Goal: Transaction & Acquisition: Subscribe to service/newsletter

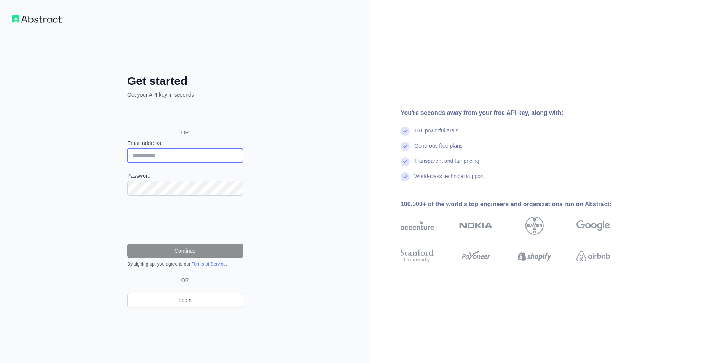
click at [195, 156] on input "Email address" at bounding box center [185, 156] width 116 height 14
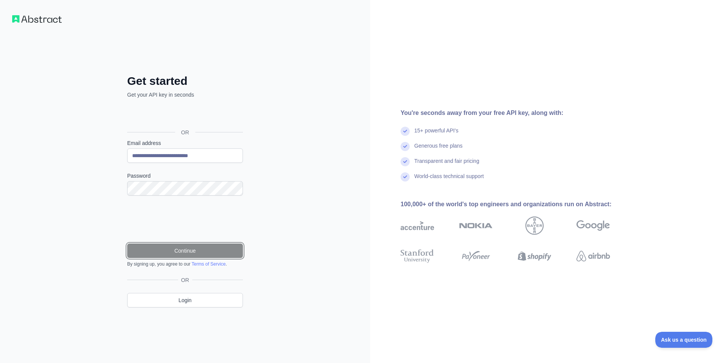
click at [176, 249] on button "Continue" at bounding box center [185, 251] width 116 height 14
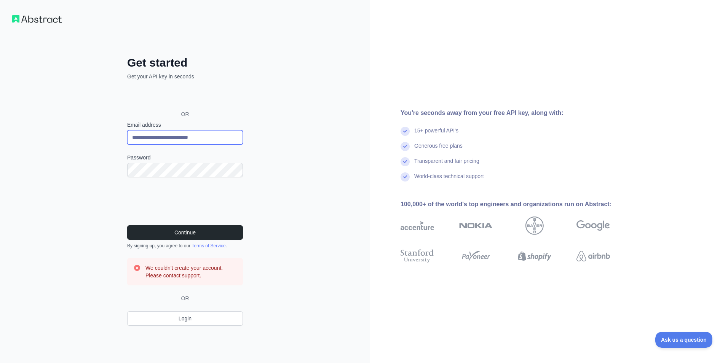
click at [177, 139] on input "**********" at bounding box center [185, 137] width 116 height 14
drag, startPoint x: 178, startPoint y: 139, endPoint x: 120, endPoint y: 142, distance: 58.4
click at [120, 142] on div "**********" at bounding box center [185, 197] width 146 height 282
click at [176, 138] on input "**********" at bounding box center [185, 137] width 116 height 14
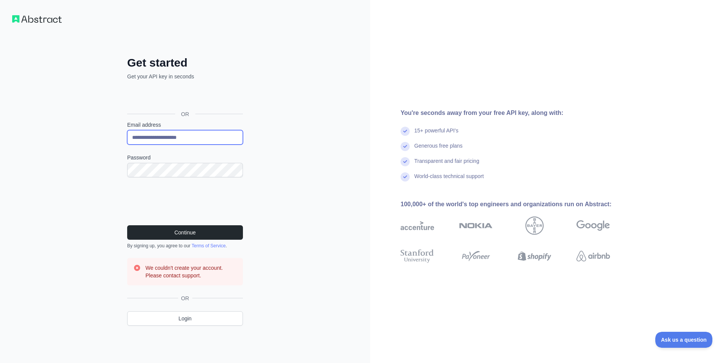
click at [176, 138] on input "**********" at bounding box center [185, 137] width 116 height 14
type input "**********"
click at [127, 225] on button "Continue" at bounding box center [185, 232] width 116 height 14
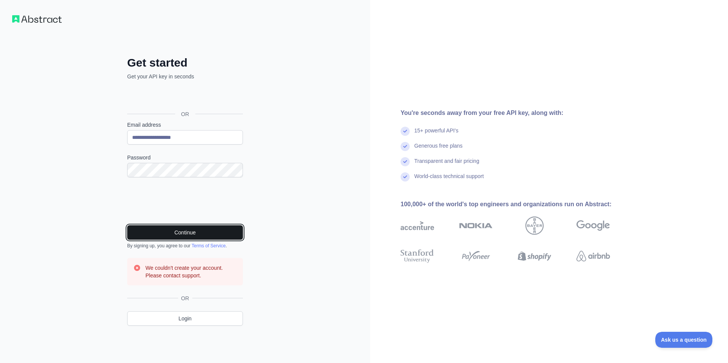
click at [221, 226] on button "Continue" at bounding box center [185, 232] width 116 height 14
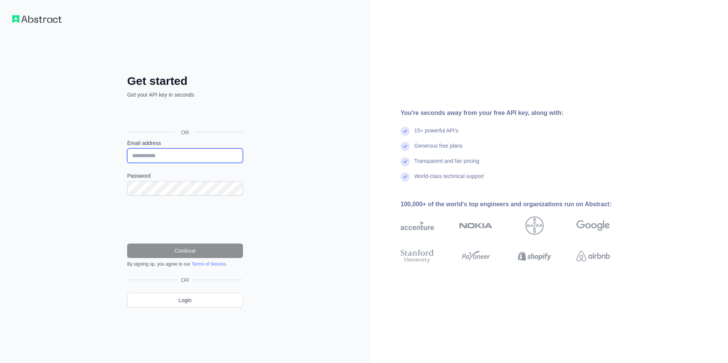
click at [182, 149] on input "Email address" at bounding box center [185, 156] width 116 height 14
type input "**********"
click at [201, 200] on form "**********" at bounding box center [185, 203] width 116 height 128
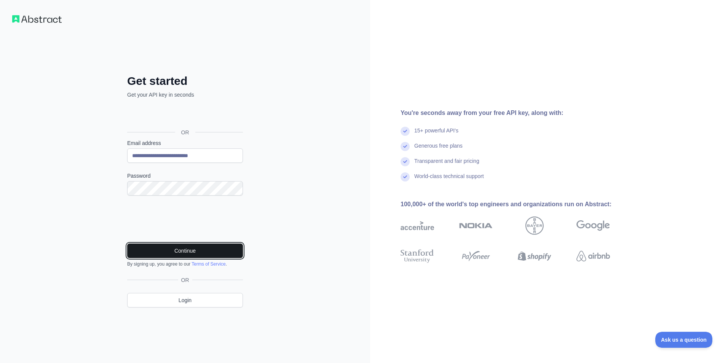
click at [213, 252] on button "Continue" at bounding box center [185, 251] width 116 height 14
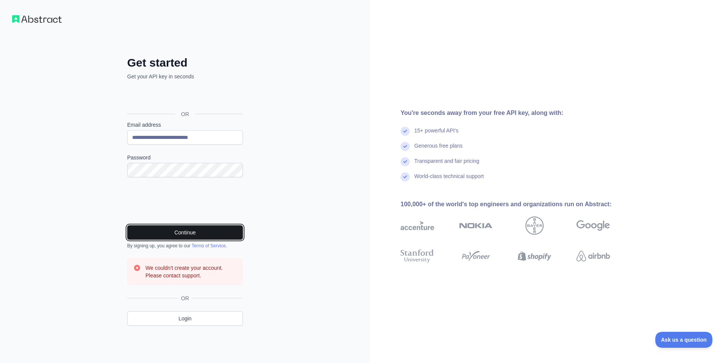
click at [219, 229] on button "Continue" at bounding box center [185, 232] width 116 height 14
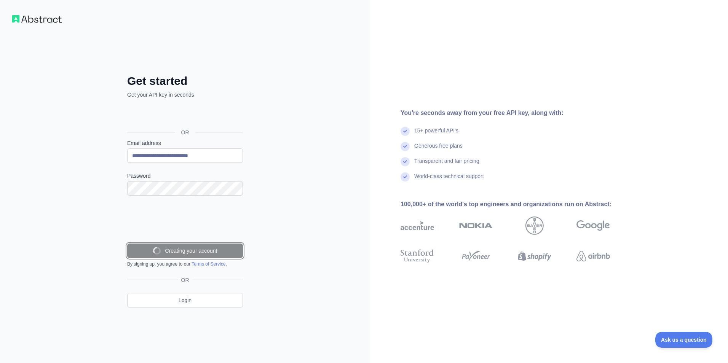
click at [219, 244] on button "Creating your account" at bounding box center [185, 251] width 116 height 14
click at [218, 244] on button "Creating your account" at bounding box center [185, 251] width 116 height 14
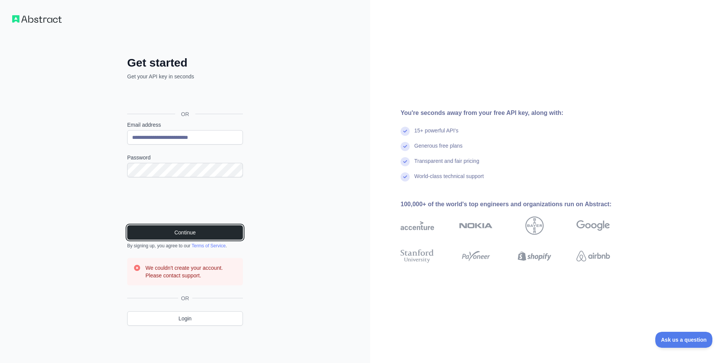
click at [218, 230] on button "Continue" at bounding box center [185, 232] width 116 height 14
click at [218, 232] on button "Continue" at bounding box center [185, 232] width 116 height 14
click at [216, 237] on button "Continue" at bounding box center [185, 232] width 116 height 14
click at [214, 240] on div "Continue By signing up, you agree to our Terms of Service ." at bounding box center [185, 237] width 116 height 24
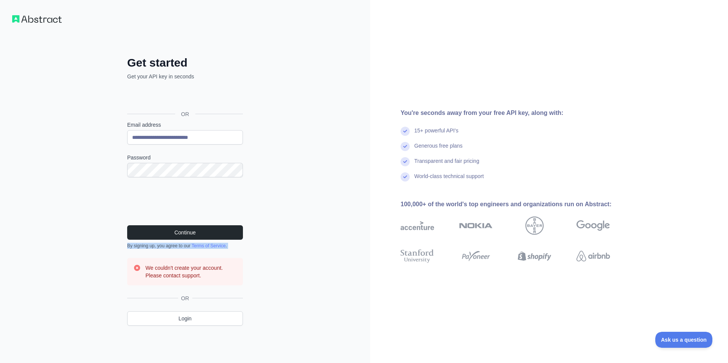
click at [214, 240] on div "Continue By signing up, you agree to our Terms of Service ." at bounding box center [185, 237] width 116 height 24
click at [213, 241] on div "Continue By signing up, you agree to our Terms of Service ." at bounding box center [185, 237] width 116 height 24
click at [211, 236] on button "Continue" at bounding box center [185, 232] width 116 height 14
click at [210, 235] on button "Continue" at bounding box center [185, 232] width 116 height 14
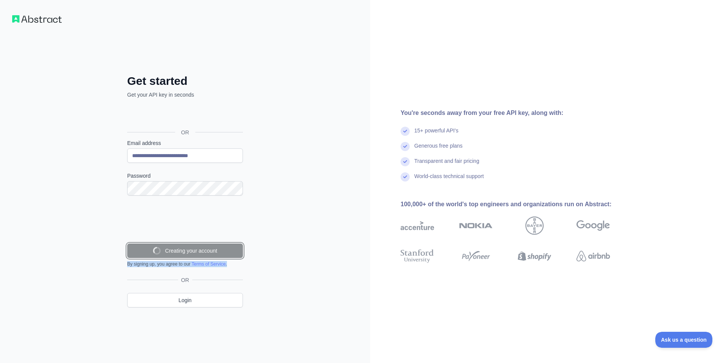
click at [209, 244] on button "Creating your account" at bounding box center [185, 251] width 116 height 14
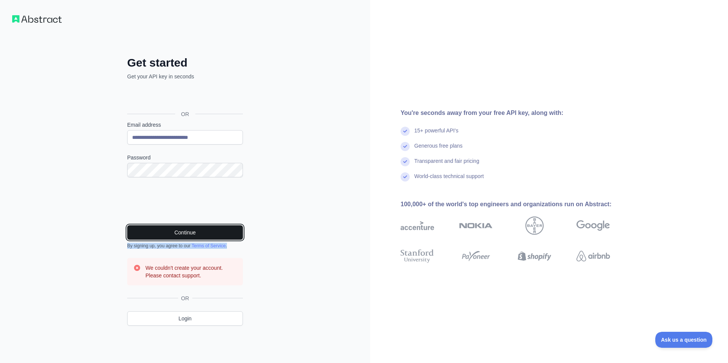
click at [209, 235] on button "Continue" at bounding box center [185, 232] width 116 height 14
click at [210, 235] on button "Continue" at bounding box center [185, 232] width 116 height 14
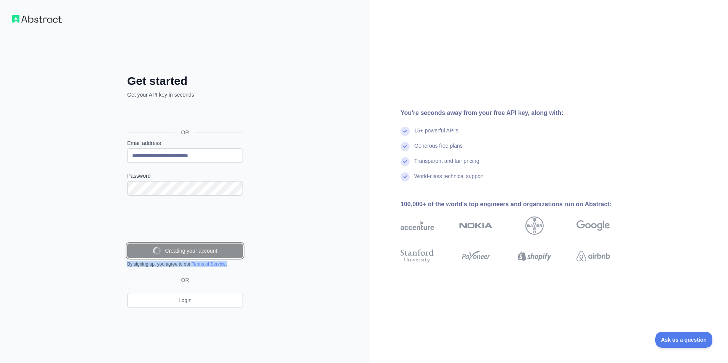
click at [210, 244] on button "Creating your account" at bounding box center [185, 251] width 116 height 14
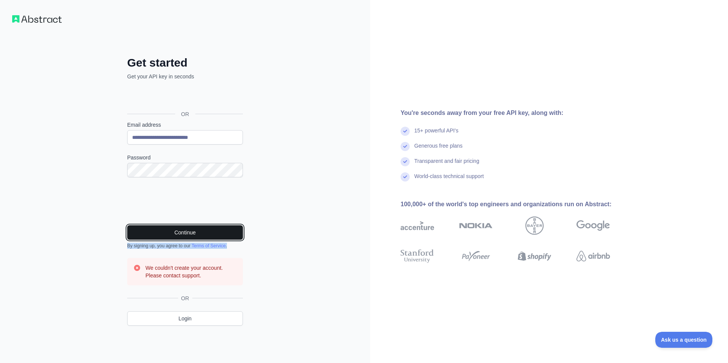
click at [212, 233] on button "Continue" at bounding box center [185, 232] width 116 height 14
click at [213, 233] on button "Continue" at bounding box center [185, 232] width 116 height 14
click at [214, 232] on button "Continue" at bounding box center [185, 232] width 116 height 14
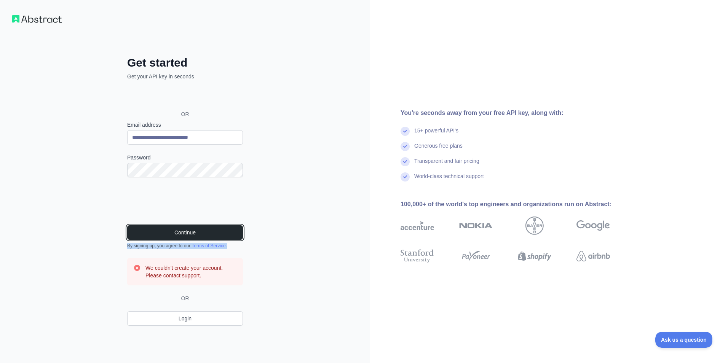
click at [214, 232] on button "Continue" at bounding box center [185, 232] width 116 height 14
click at [404, 245] on div at bounding box center [430, 256] width 58 height 29
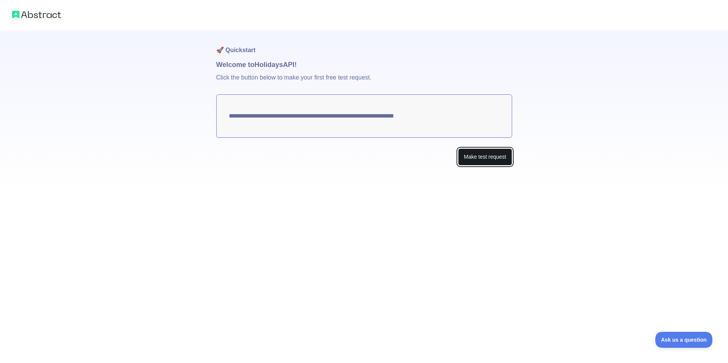
click at [489, 155] on button "Make test request" at bounding box center [485, 157] width 54 height 17
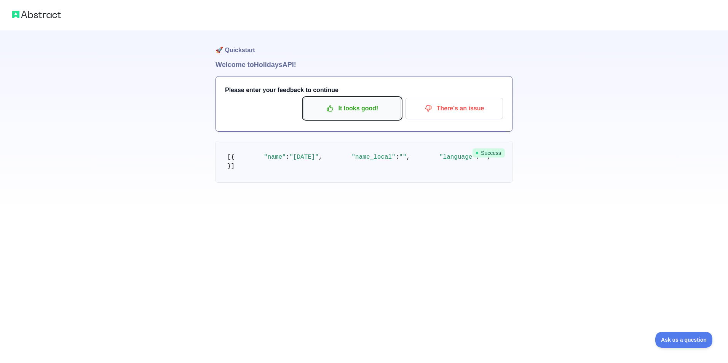
click at [336, 107] on p "It looks good!" at bounding box center [352, 108] width 86 height 13
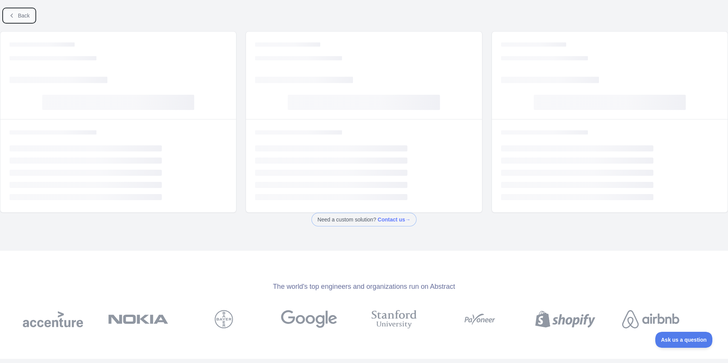
click at [19, 13] on span "Back" at bounding box center [24, 16] width 12 height 6
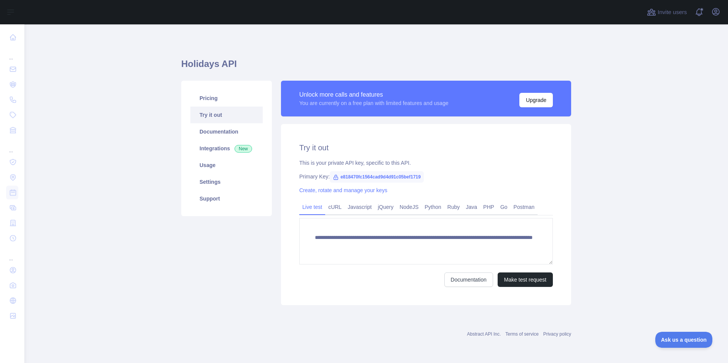
click at [371, 174] on span "e818470fc1564cad9d4d91c05bef1719" at bounding box center [377, 176] width 94 height 11
click at [371, 175] on span "e818470fc1564cad9d4d91c05bef1719" at bounding box center [377, 176] width 94 height 11
drag, startPoint x: 371, startPoint y: 176, endPoint x: 350, endPoint y: 175, distance: 21.0
click at [350, 175] on span "e818470fc1564cad9d4d91c05bef1719" at bounding box center [377, 176] width 94 height 11
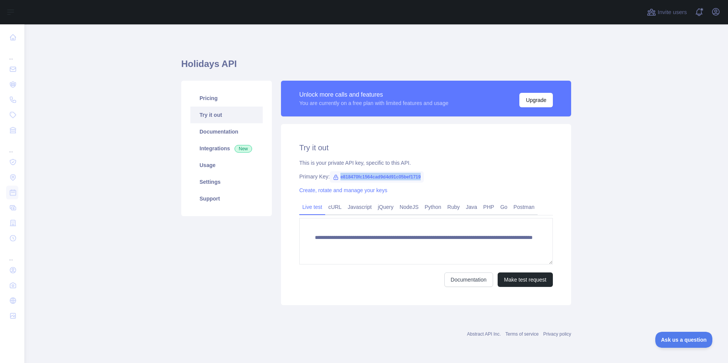
click at [351, 175] on span "e818470fc1564cad9d4d91c05bef1719" at bounding box center [377, 176] width 94 height 11
click at [207, 221] on div "Pricing Try it out Documentation Integrations New Usage Settings Support" at bounding box center [227, 193] width 100 height 225
